Goal: Information Seeking & Learning: Understand process/instructions

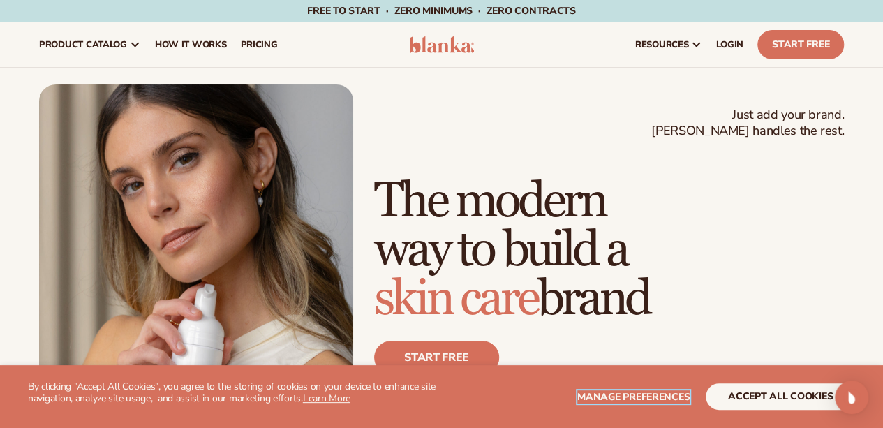
click at [613, 397] on span "Manage preferences" at bounding box center [633, 396] width 112 height 13
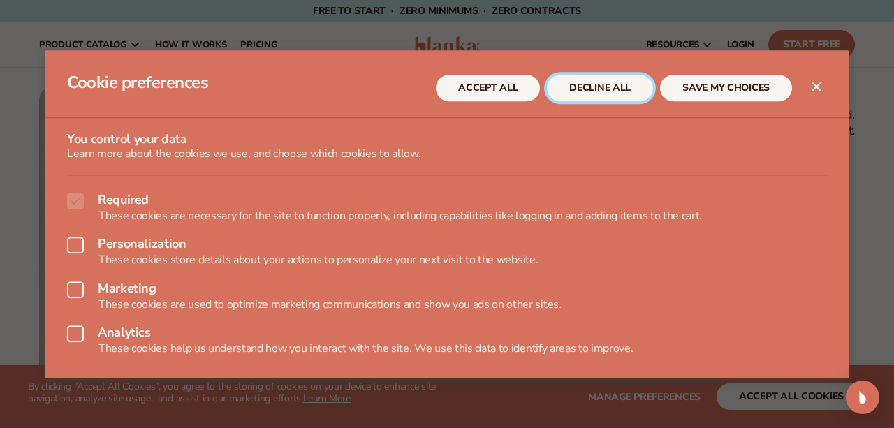
click at [616, 83] on button "DECLINE ALL" at bounding box center [600, 88] width 106 height 27
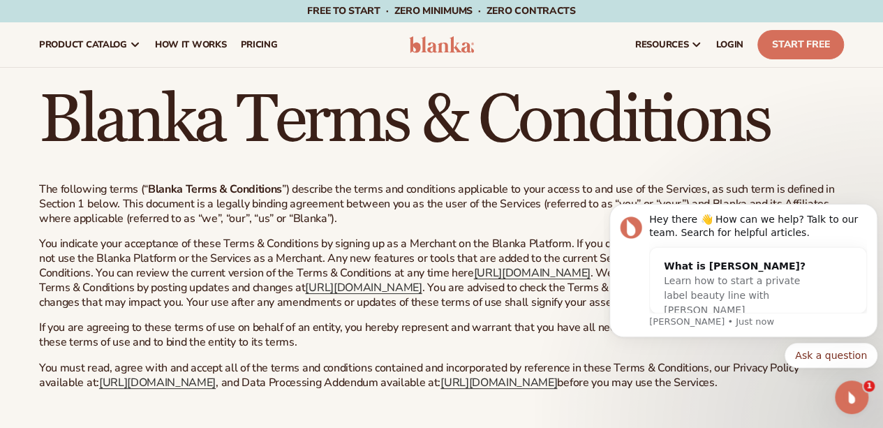
click at [832, 168] on body "Hey there 👋 How can we help? Talk to our team. Search for helpful articles. Wha…" at bounding box center [743, 275] width 268 height 220
click at [848, 394] on icon "Open Intercom Messenger" at bounding box center [852, 397] width 23 height 23
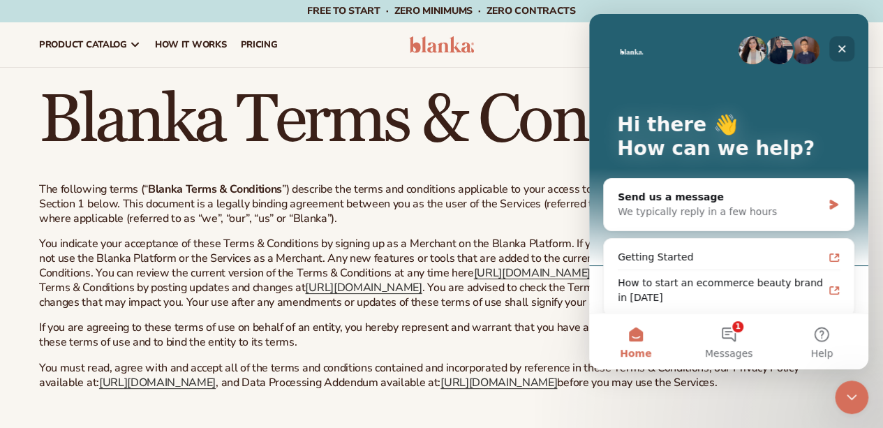
click at [840, 47] on icon "Close" at bounding box center [842, 49] width 8 height 8
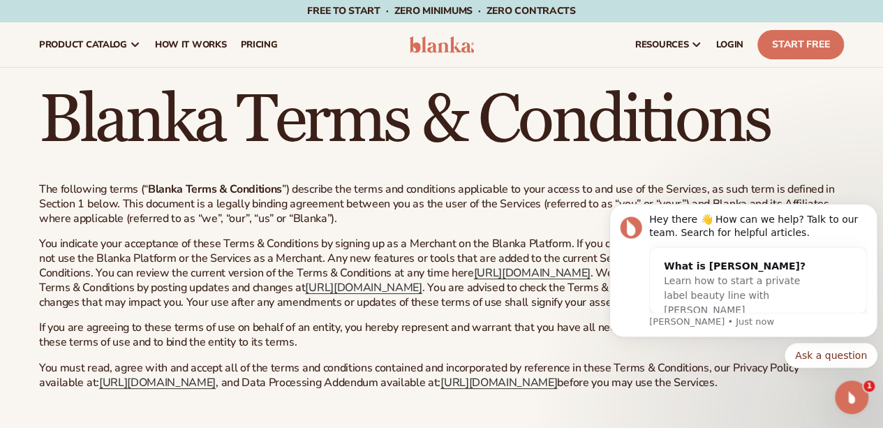
click at [820, 132] on h1 "Blanka Terms & Conditions" at bounding box center [441, 120] width 805 height 67
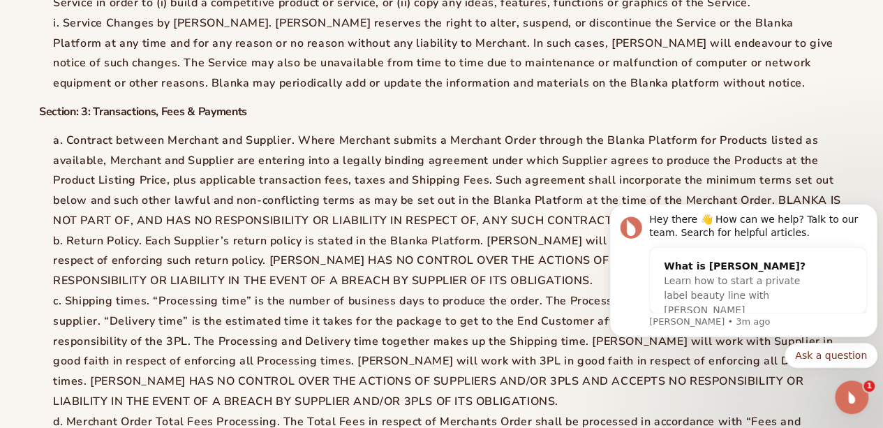
scroll to position [1990, 0]
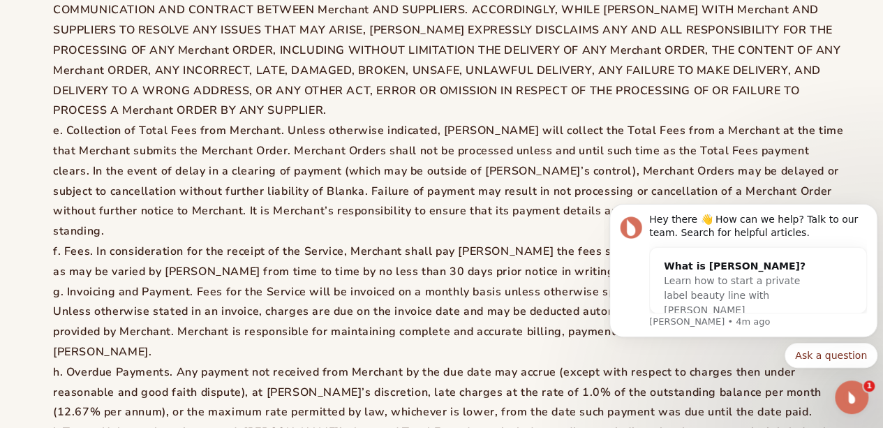
scroll to position [2442, 0]
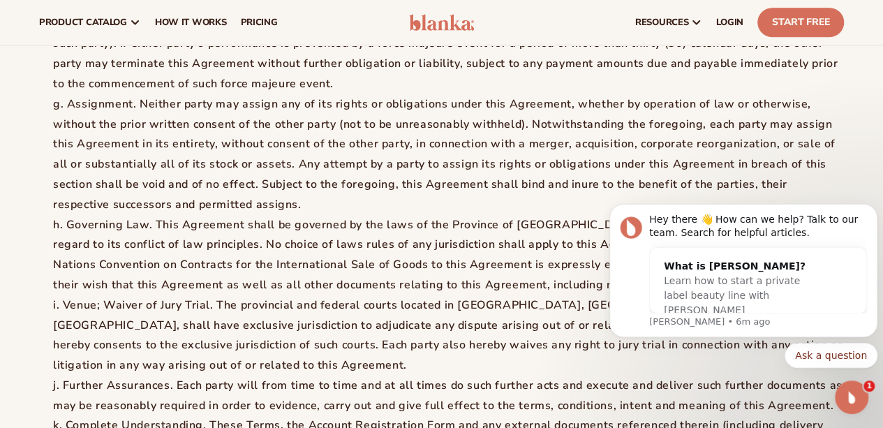
scroll to position [5755, 0]
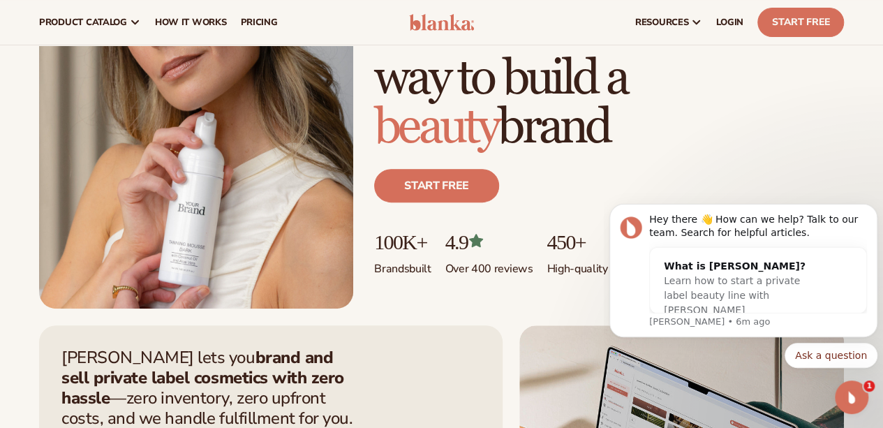
scroll to position [168, 0]
